Goal: Navigation & Orientation: Find specific page/section

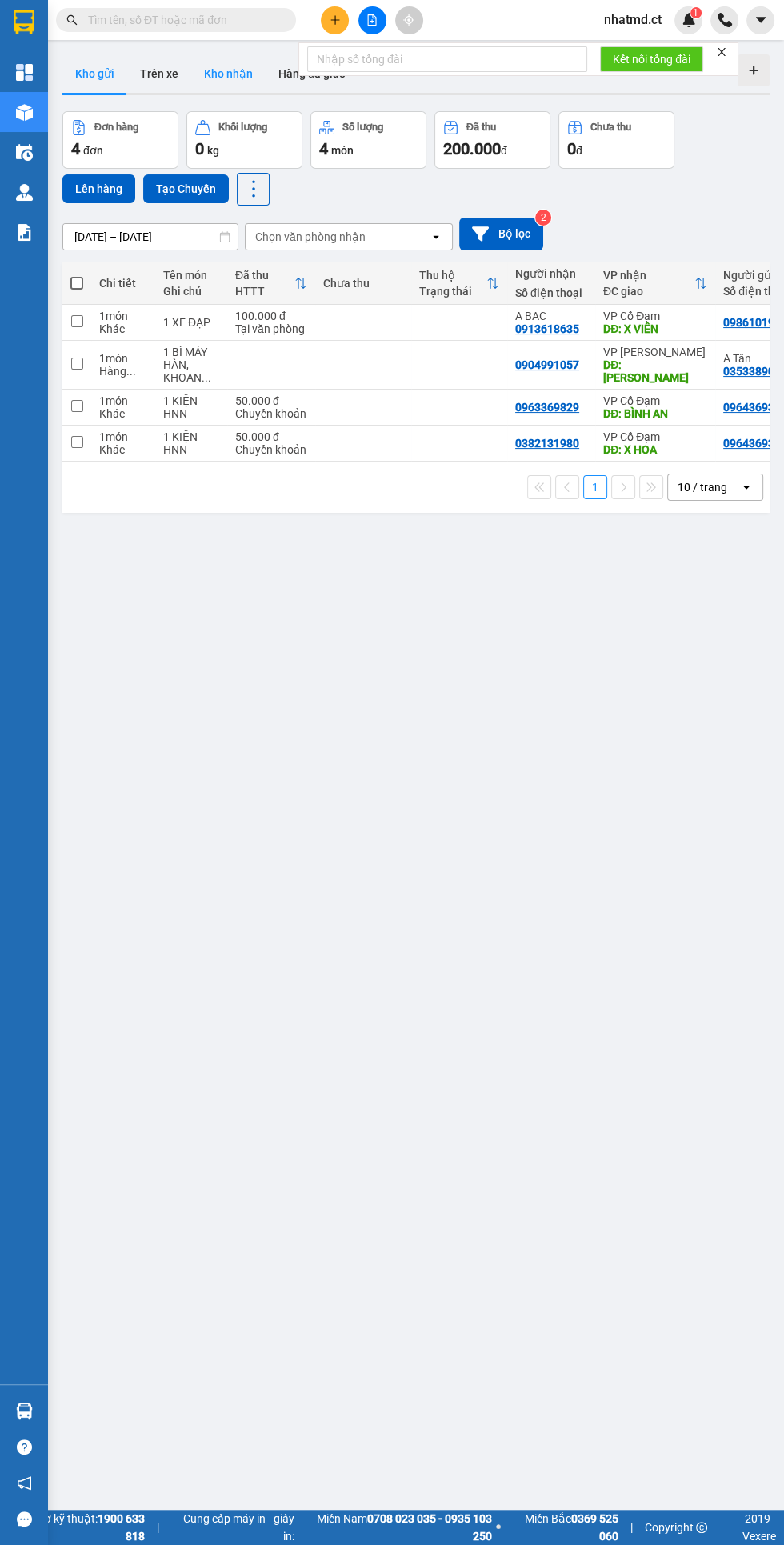
click at [225, 69] on button "Kho nhận" at bounding box center [228, 73] width 74 height 38
click at [211, 68] on button "Kho nhận" at bounding box center [228, 73] width 74 height 38
